Goal: Register for event/course

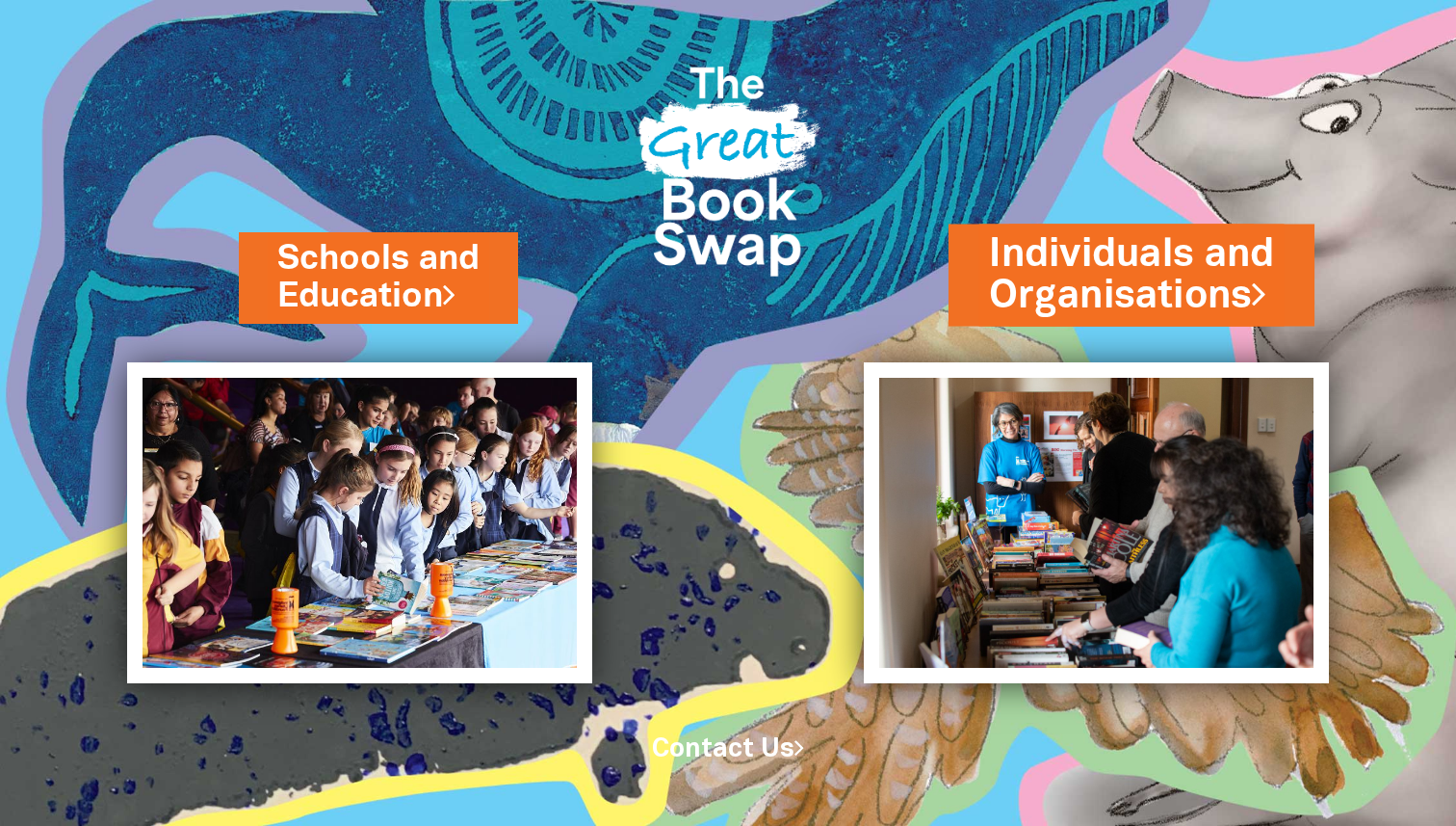
click at [1161, 305] on link "Individuals and Organisations" at bounding box center [1131, 274] width 285 height 95
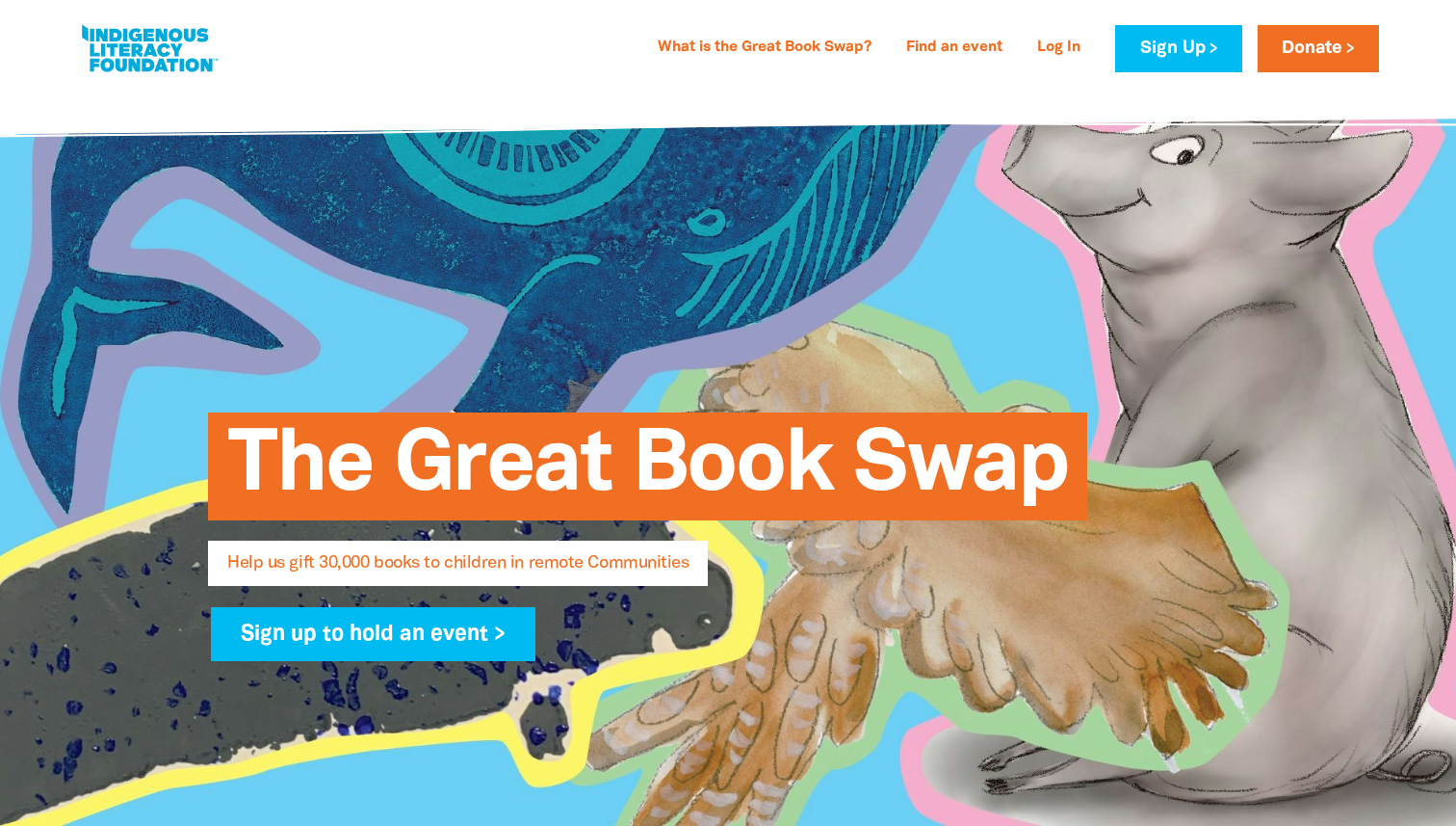
select select "AU"
